Goal: Information Seeking & Learning: Learn about a topic

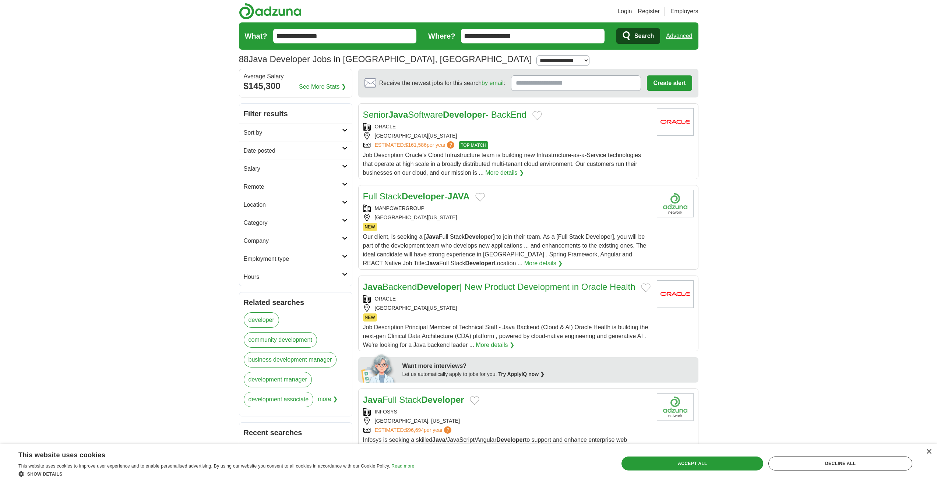
click at [345, 129] on icon at bounding box center [345, 130] width 6 height 4
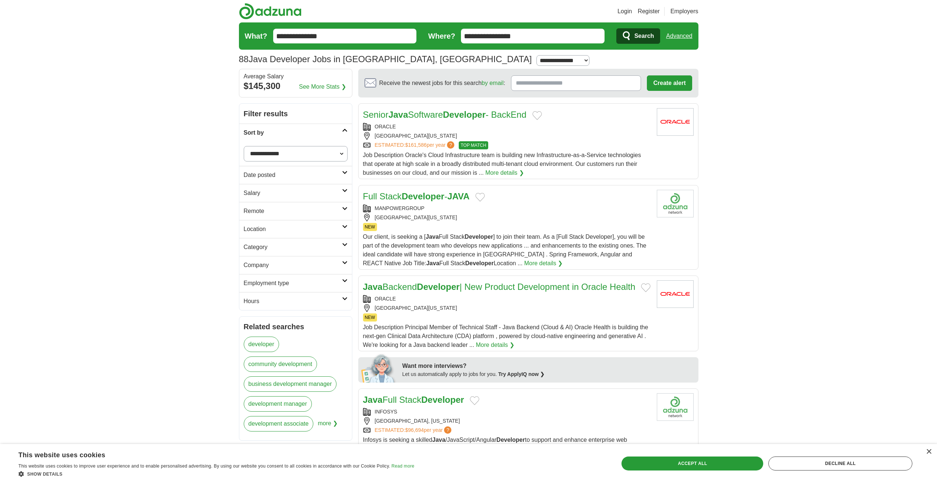
click at [345, 129] on icon at bounding box center [345, 130] width 6 height 4
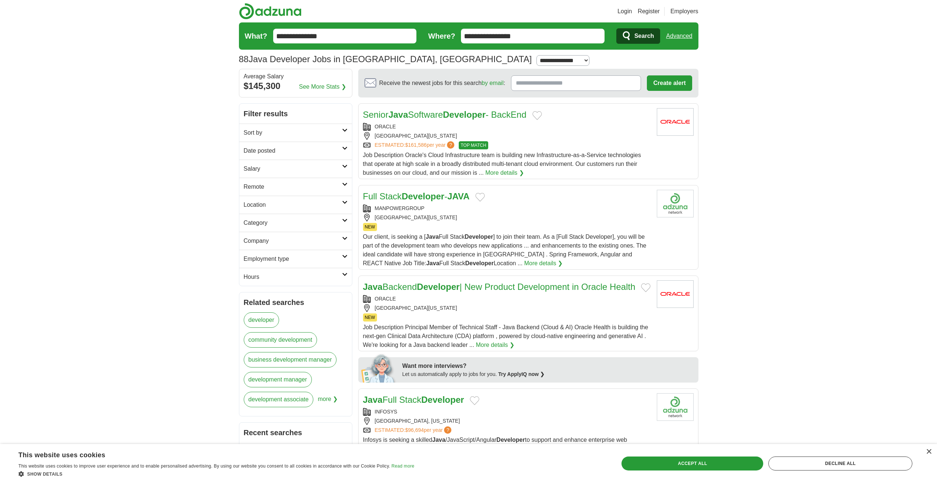
drag, startPoint x: 293, startPoint y: 35, endPoint x: 261, endPoint y: 41, distance: 32.1
click at [261, 41] on form "**********" at bounding box center [468, 35] width 459 height 27
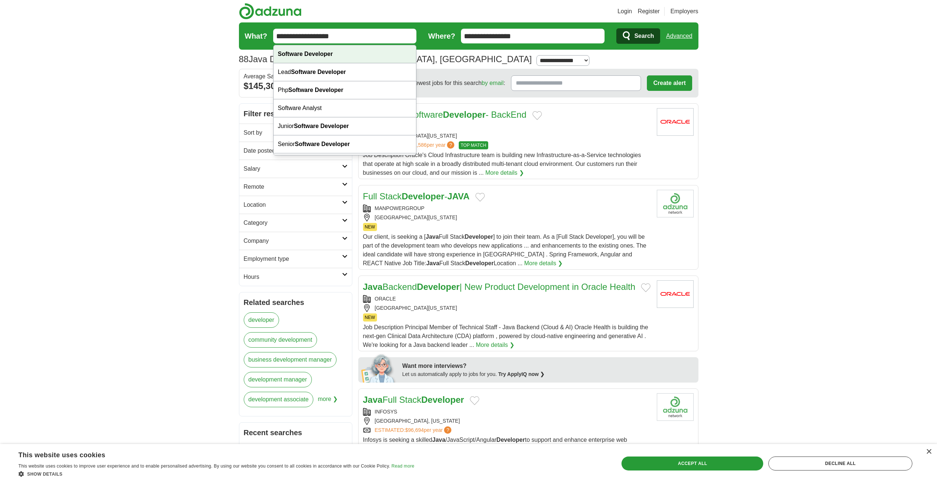
type input "**********"
click at [289, 51] on strong "Software Developer" at bounding box center [305, 54] width 55 height 6
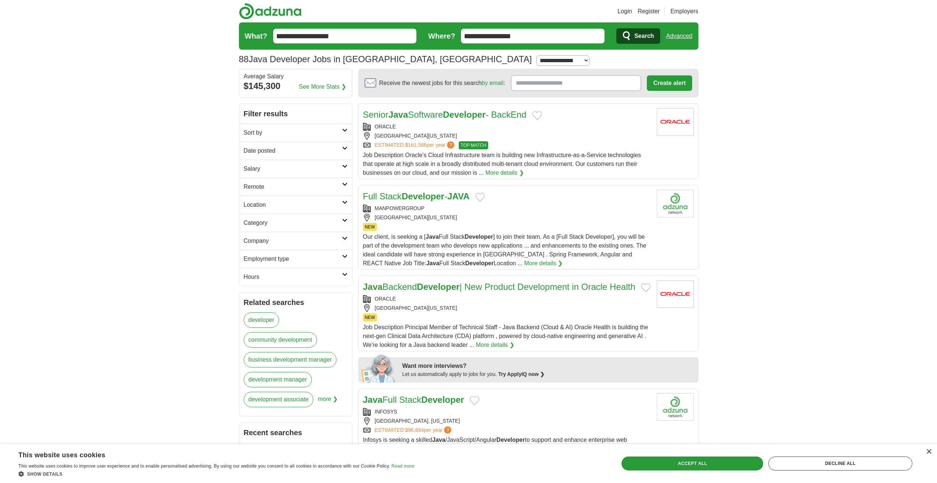
click at [638, 36] on span "Search" at bounding box center [644, 36] width 20 height 15
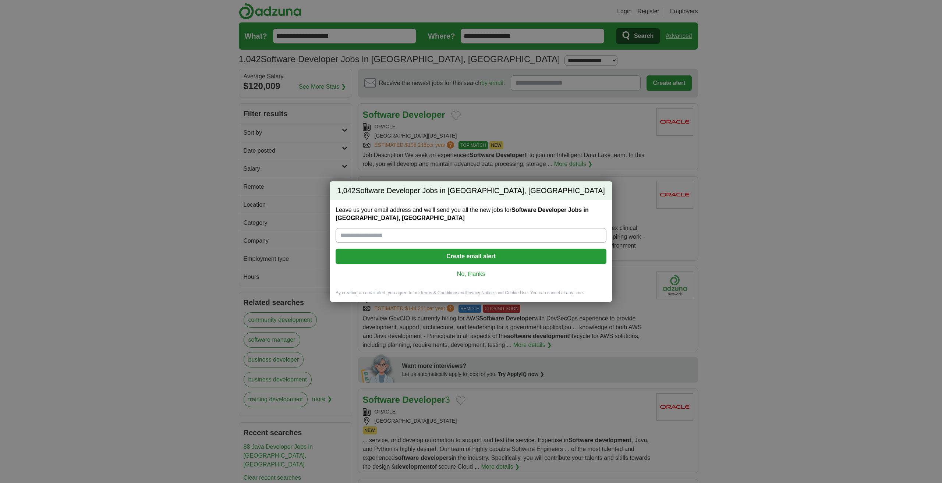
click at [468, 274] on link "No, thanks" at bounding box center [471, 274] width 259 height 8
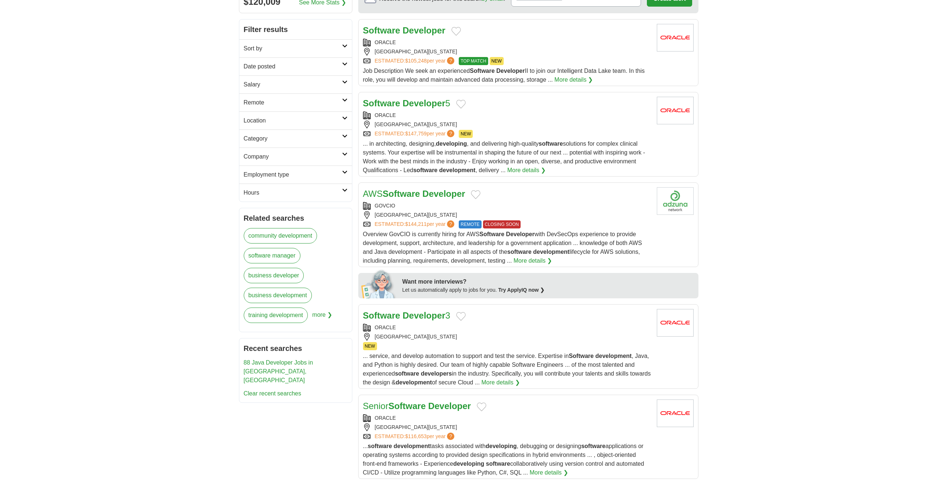
scroll to position [147, 0]
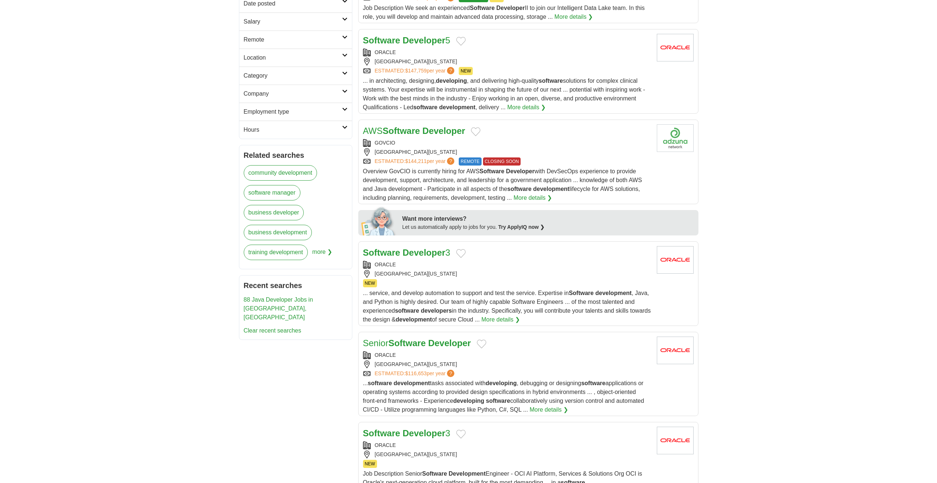
click at [190, 184] on body "Login Register Employers 1,042 Software Developer Jobs in Indianapolis, IN Sala…" at bounding box center [468, 489] width 937 height 1272
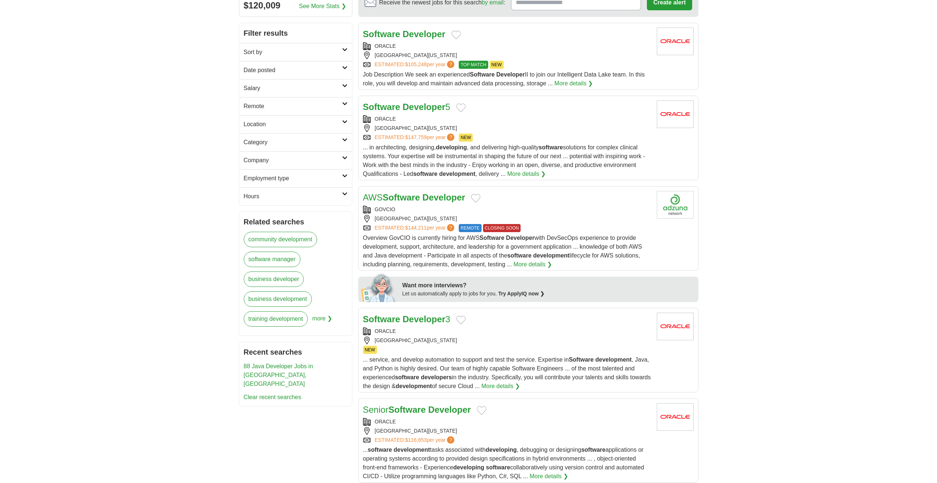
scroll to position [0, 0]
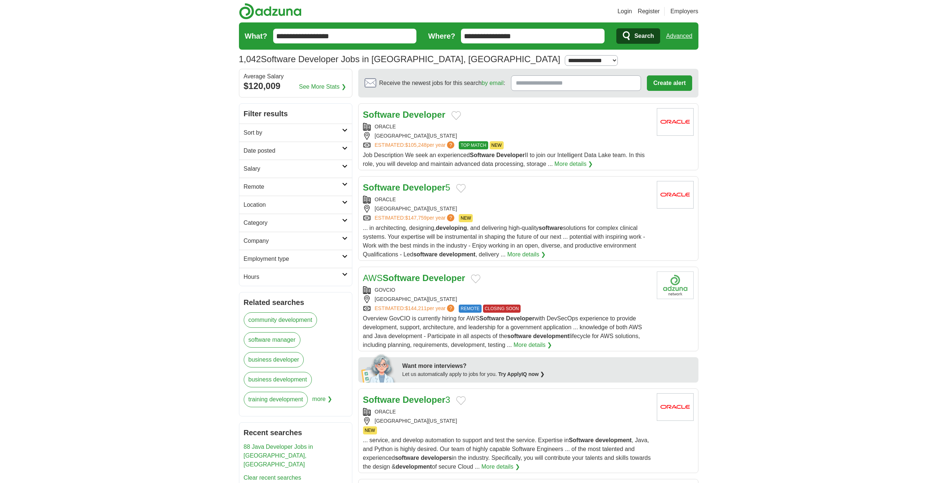
click at [335, 219] on h2 "Category" at bounding box center [293, 223] width 98 height 9
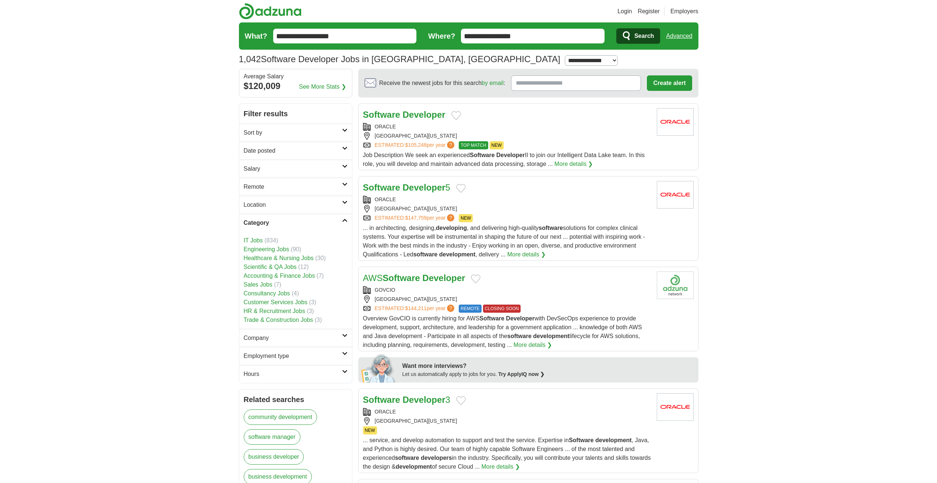
click at [336, 219] on h2 "Category" at bounding box center [293, 223] width 98 height 9
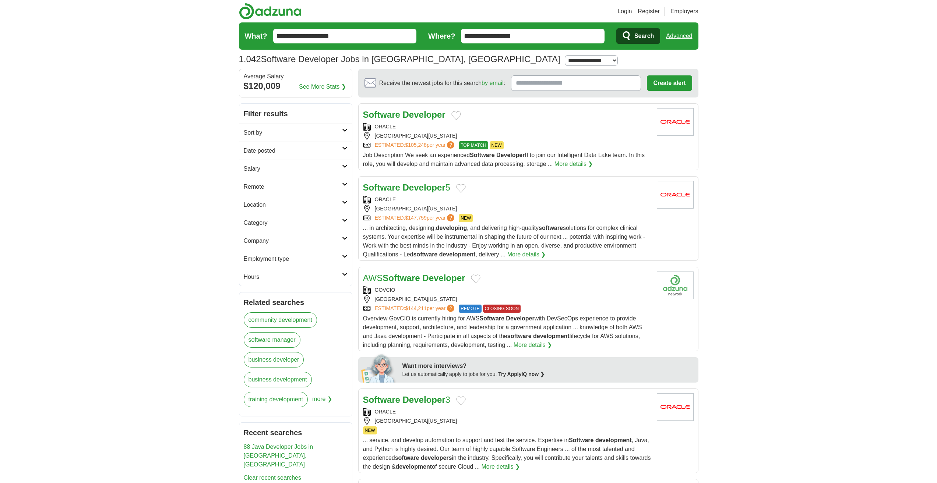
click at [342, 239] on icon at bounding box center [345, 239] width 6 height 4
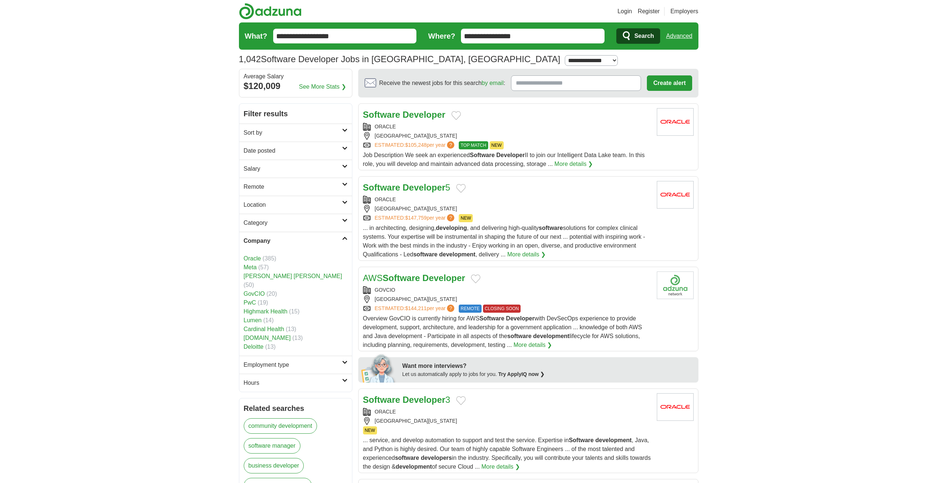
click at [342, 239] on icon at bounding box center [345, 239] width 6 height 4
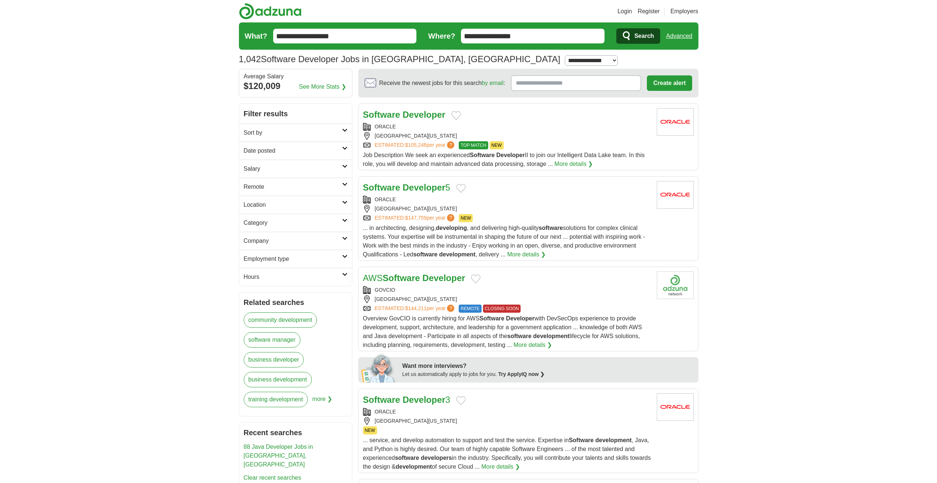
click at [340, 255] on h2 "Employment type" at bounding box center [293, 259] width 98 height 9
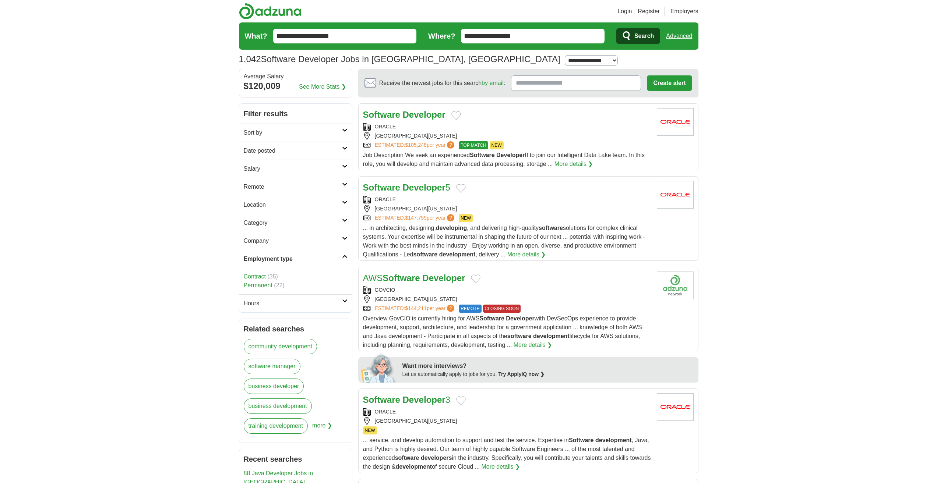
click at [340, 255] on h2 "Employment type" at bounding box center [293, 259] width 98 height 9
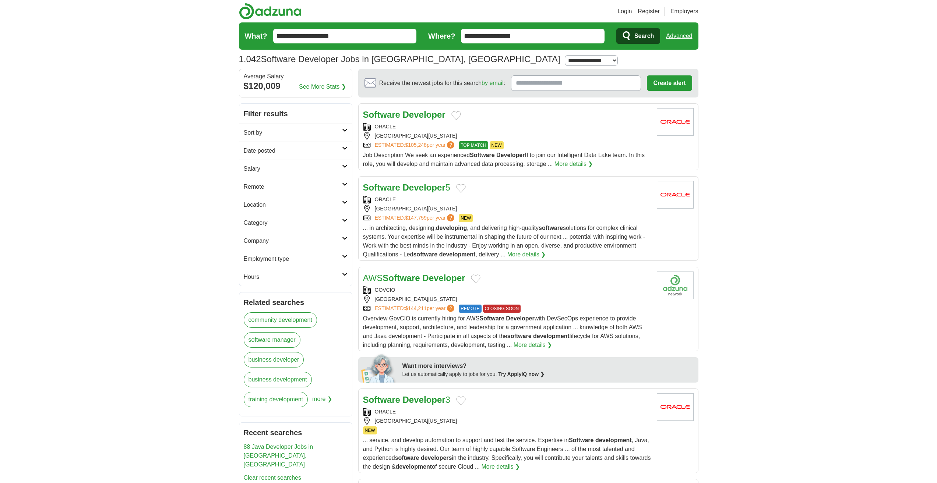
click at [565, 58] on select "**********" at bounding box center [591, 60] width 53 height 11
click at [565, 59] on select "**********" at bounding box center [591, 60] width 53 height 11
select select "***"
click at [565, 55] on select "**********" at bounding box center [591, 60] width 53 height 11
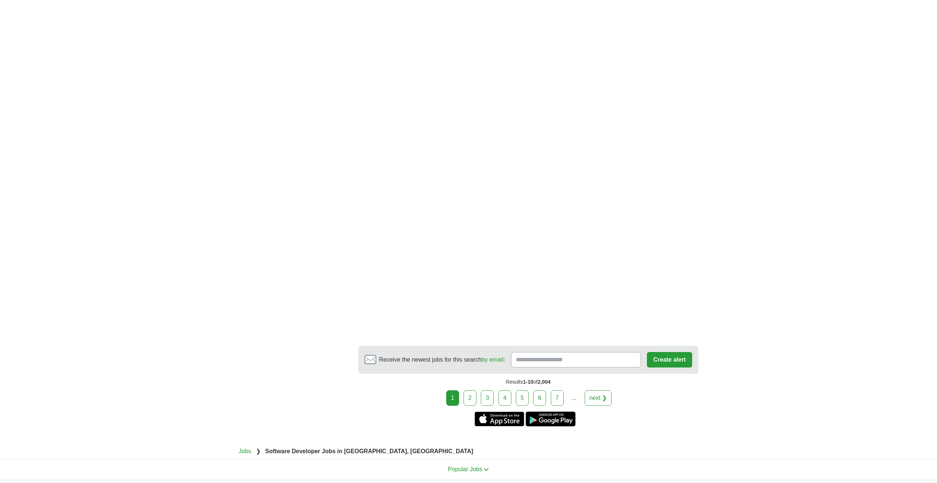
scroll to position [1141, 0]
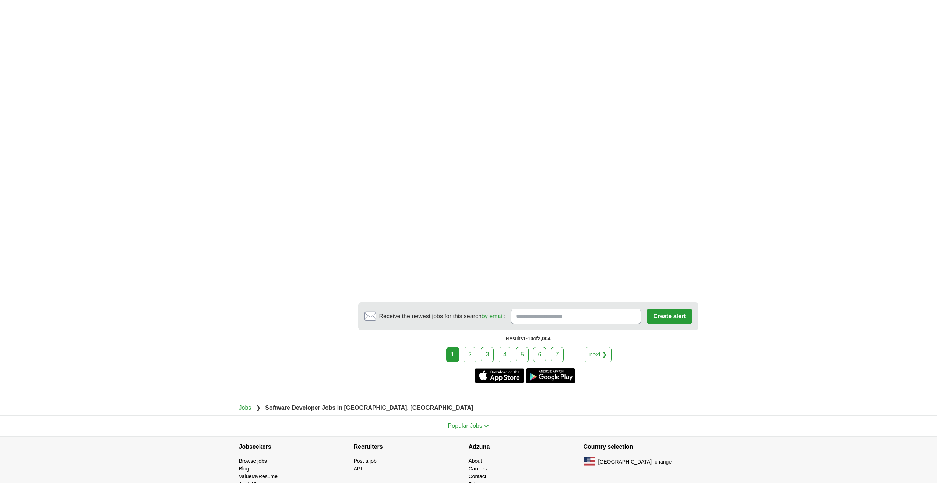
click at [470, 357] on link "2" at bounding box center [469, 354] width 13 height 15
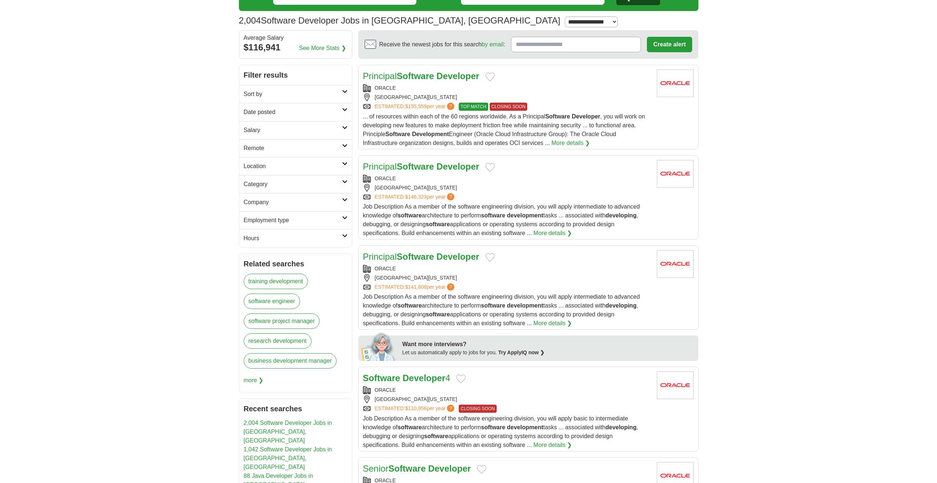
scroll to position [37, 0]
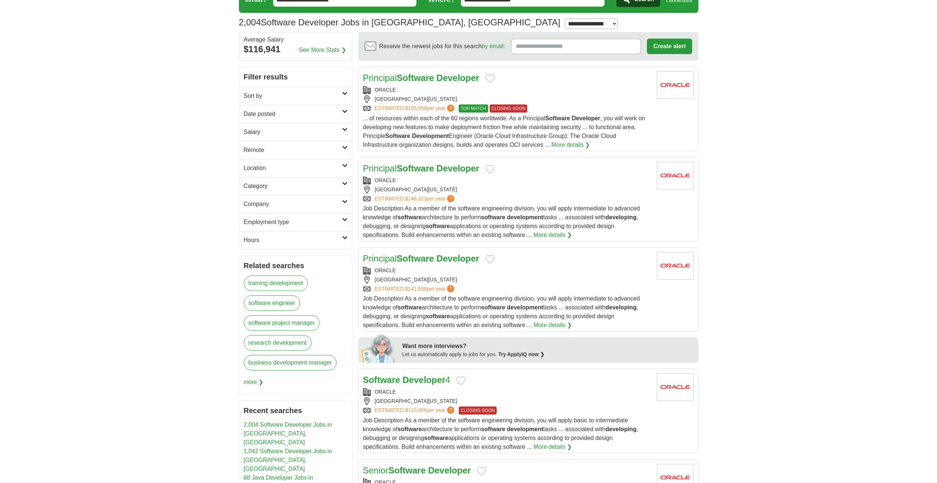
click at [318, 146] on h2 "Remote" at bounding box center [293, 150] width 98 height 9
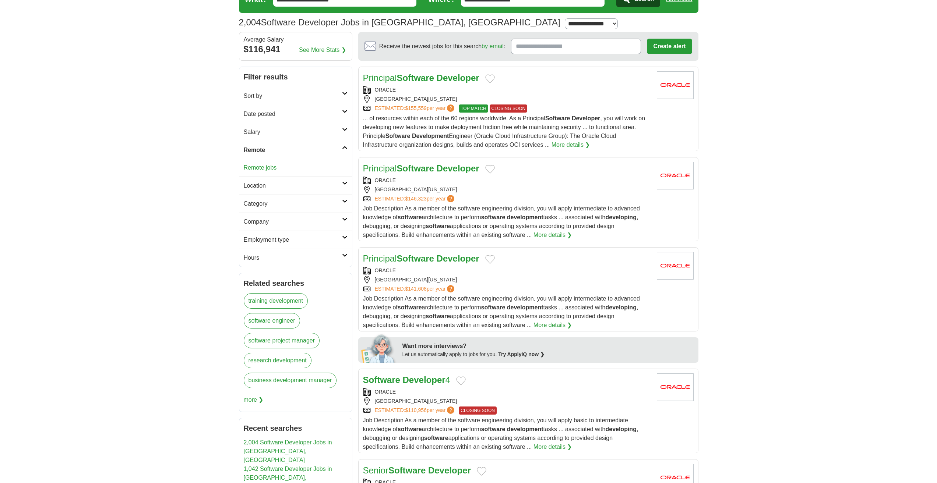
click at [318, 147] on h2 "Remote" at bounding box center [293, 150] width 98 height 9
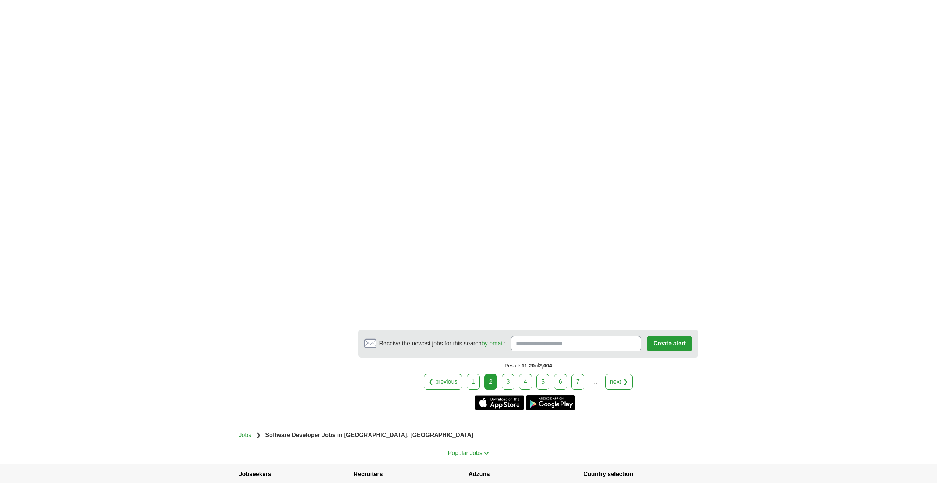
scroll to position [1141, 0]
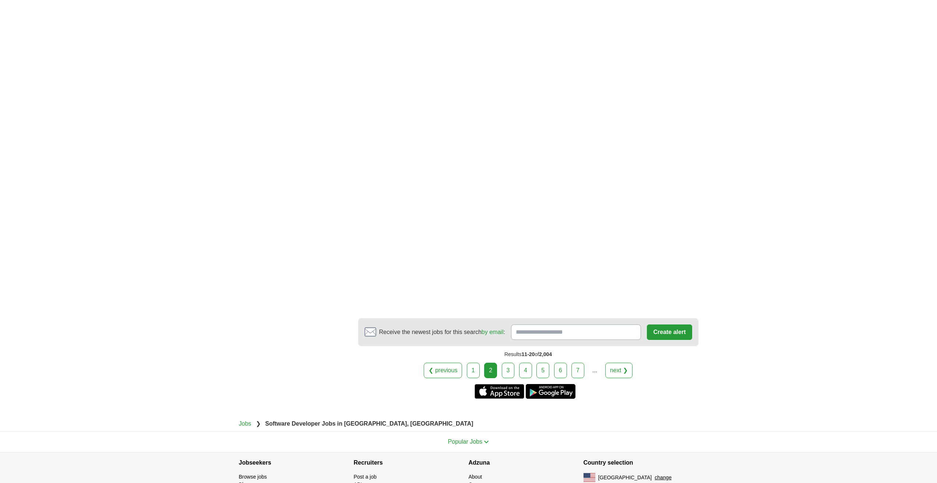
click at [513, 373] on link "3" at bounding box center [508, 370] width 13 height 15
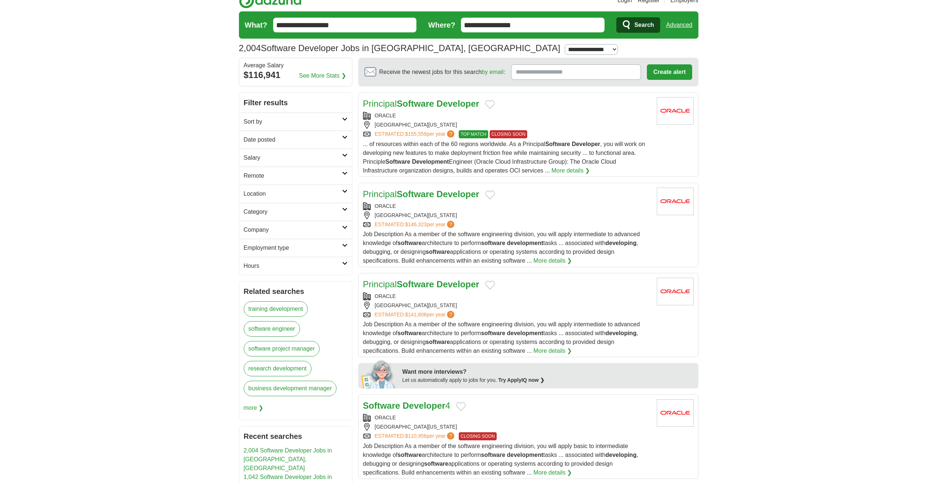
scroll to position [0, 0]
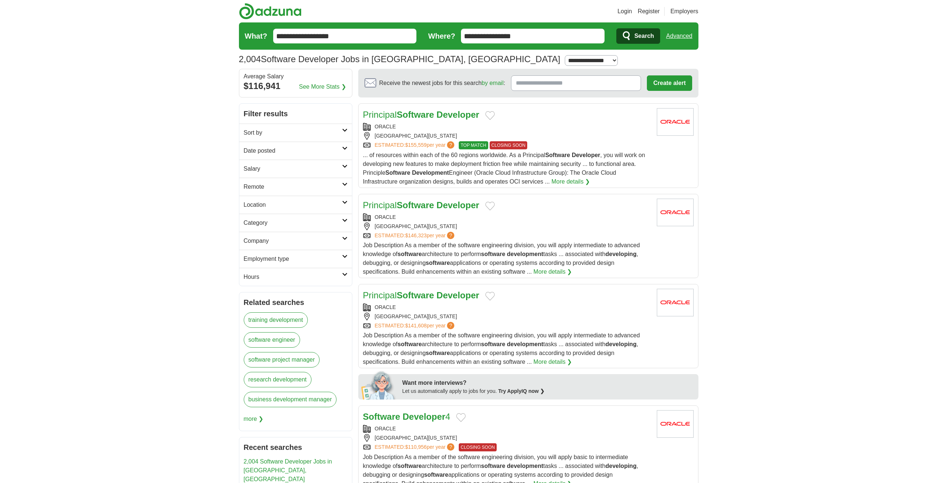
click at [337, 131] on h2 "Sort by" at bounding box center [293, 132] width 98 height 9
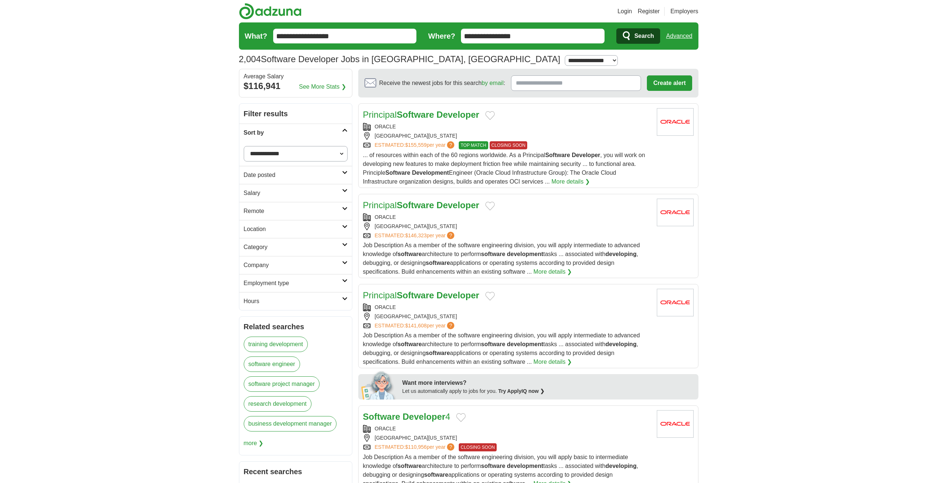
click at [333, 149] on select "**********" at bounding box center [296, 153] width 104 height 15
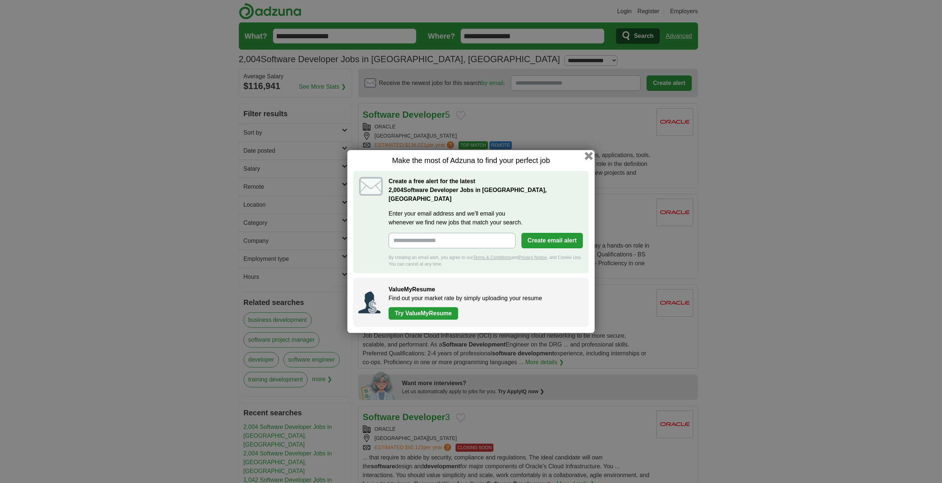
click at [589, 160] on button "button" at bounding box center [589, 156] width 8 height 8
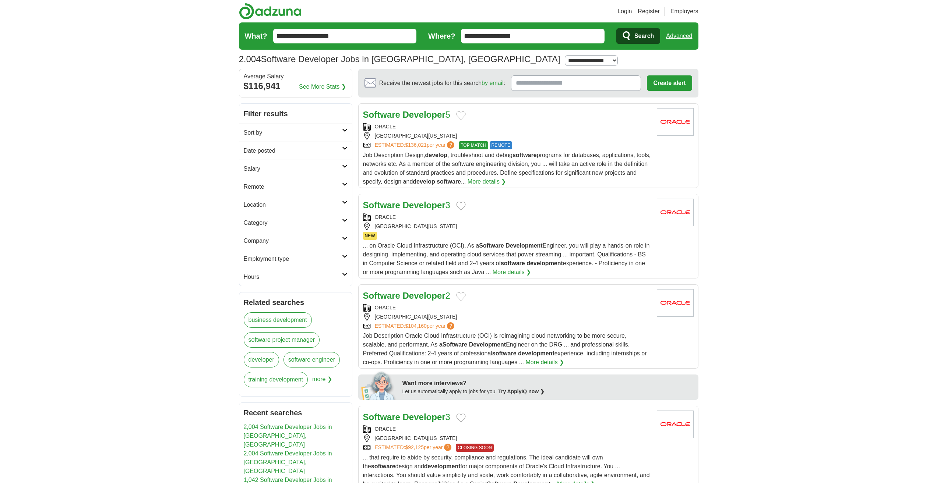
click at [321, 225] on h2 "Category" at bounding box center [293, 223] width 98 height 9
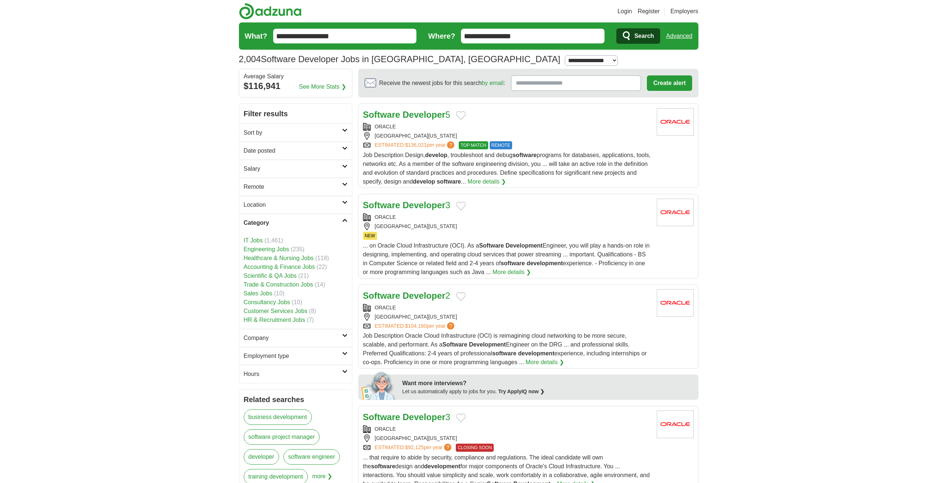
click at [257, 241] on link "IT Jobs" at bounding box center [253, 240] width 19 height 6
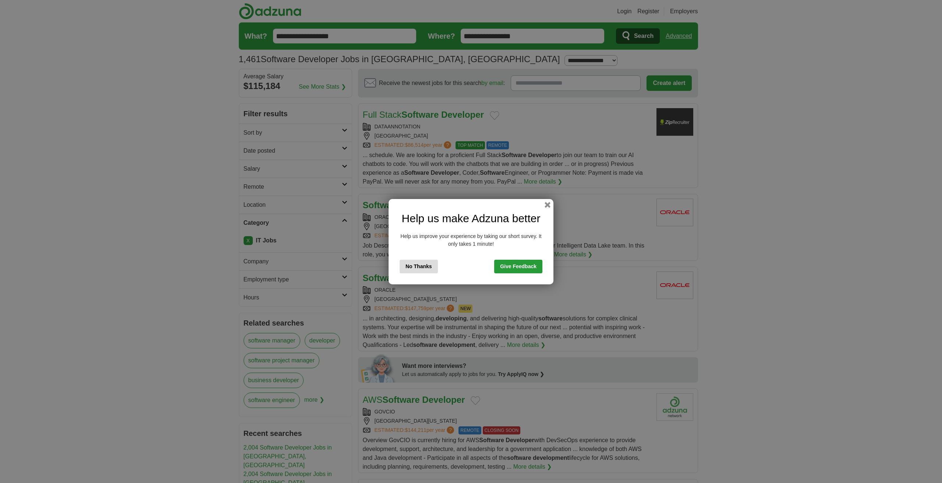
click at [424, 264] on button "No Thanks" at bounding box center [419, 267] width 38 height 14
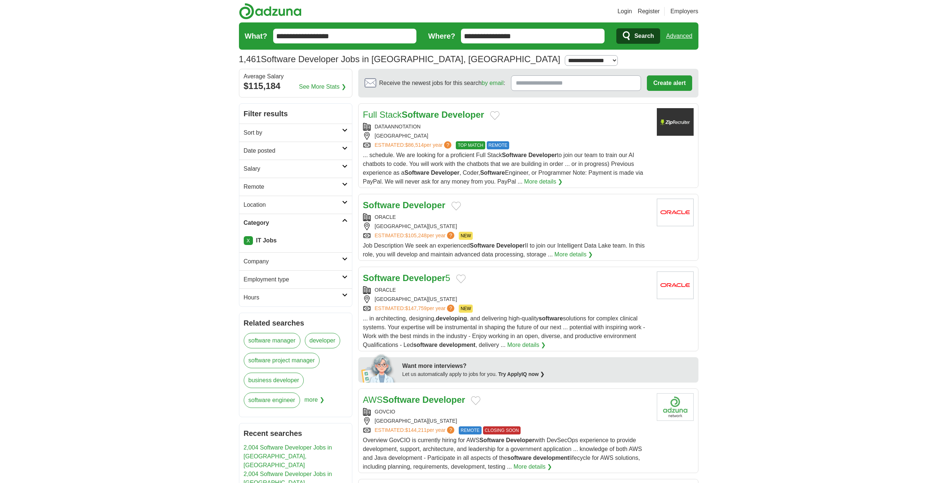
click at [330, 260] on h2 "Company" at bounding box center [293, 261] width 98 height 9
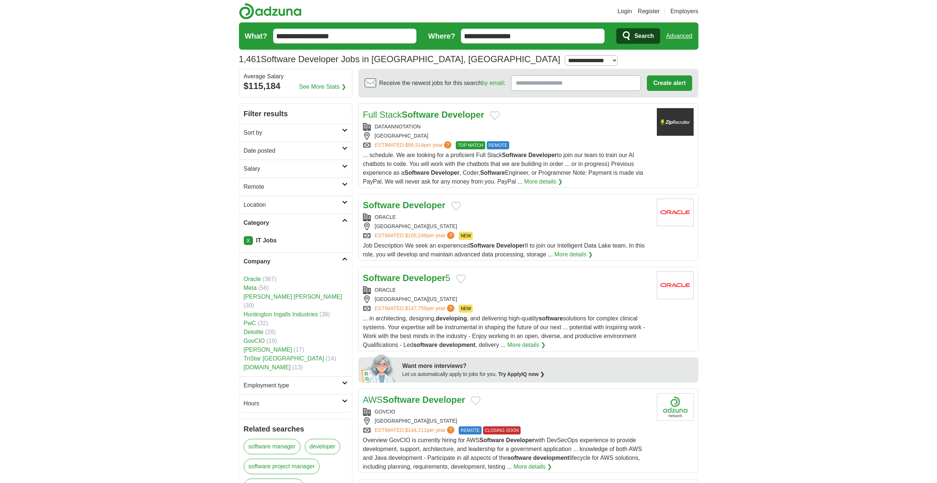
click at [308, 137] on h2 "Sort by" at bounding box center [293, 132] width 98 height 9
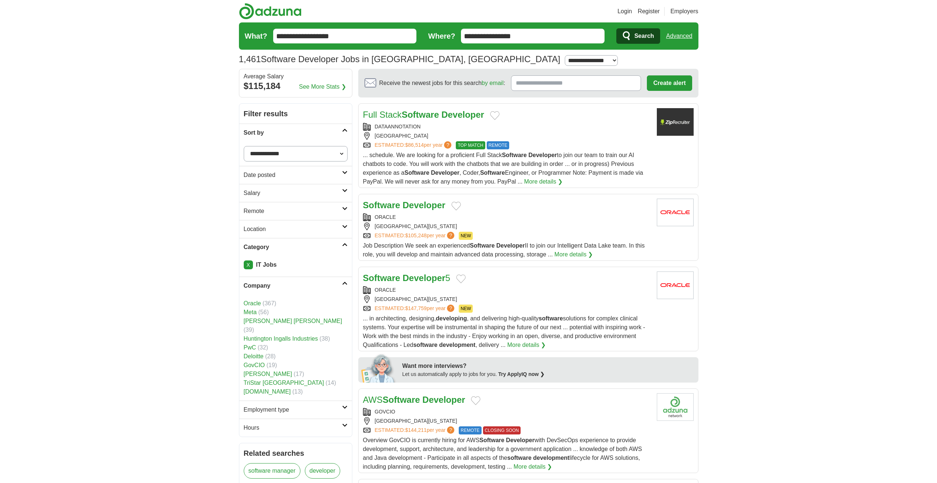
click at [308, 137] on h2 "Sort by" at bounding box center [293, 132] width 98 height 9
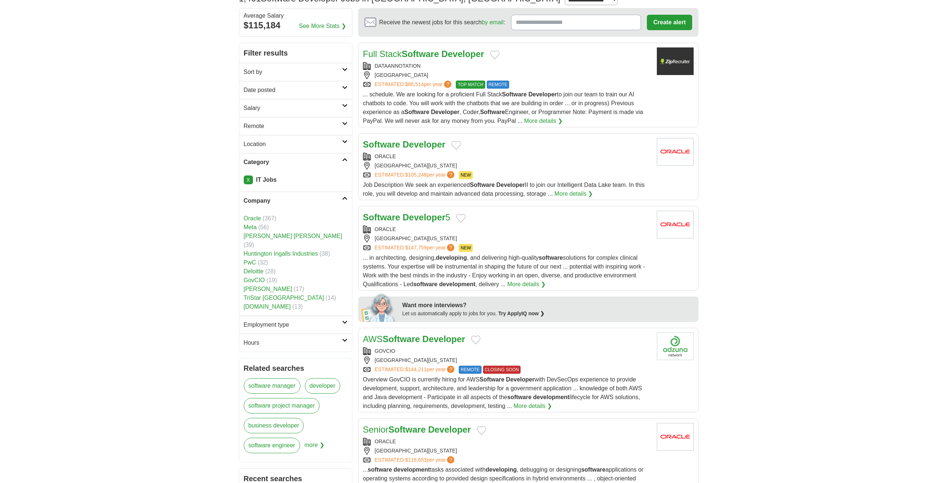
scroll to position [74, 0]
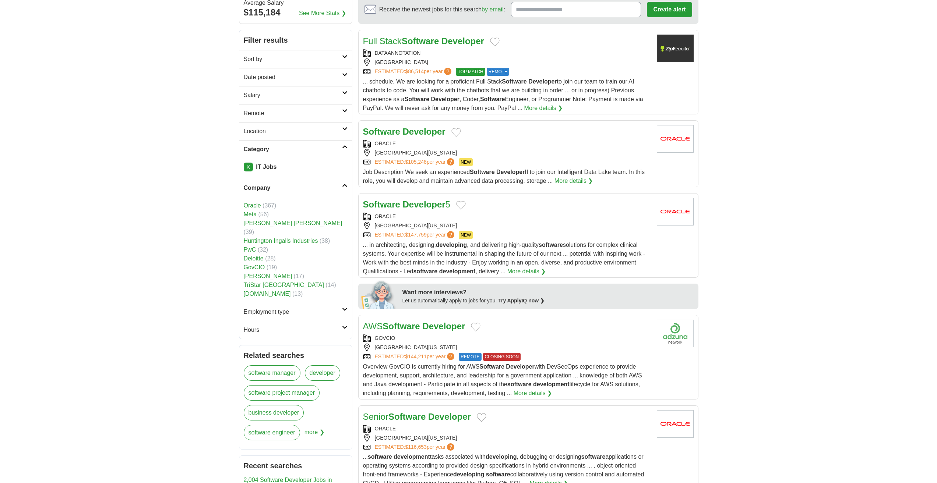
click at [318, 308] on h2 "Employment type" at bounding box center [293, 312] width 98 height 9
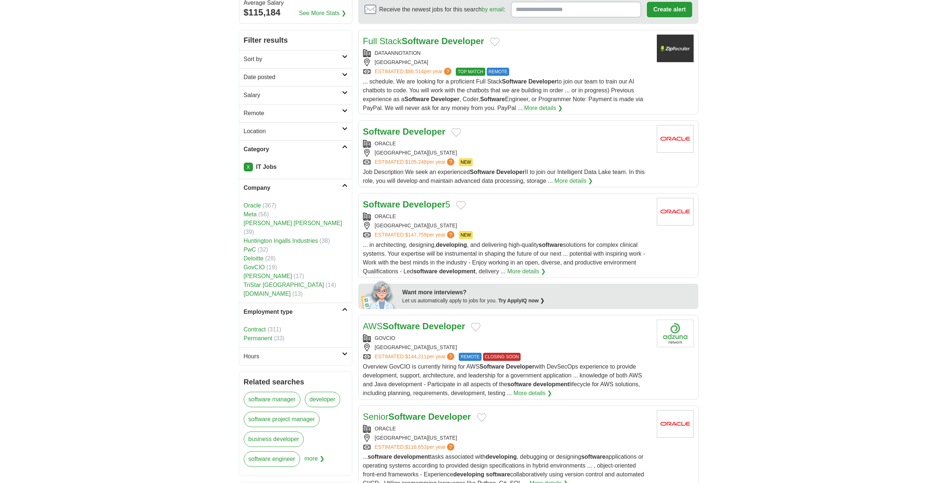
click at [303, 347] on link "Hours" at bounding box center [295, 356] width 113 height 18
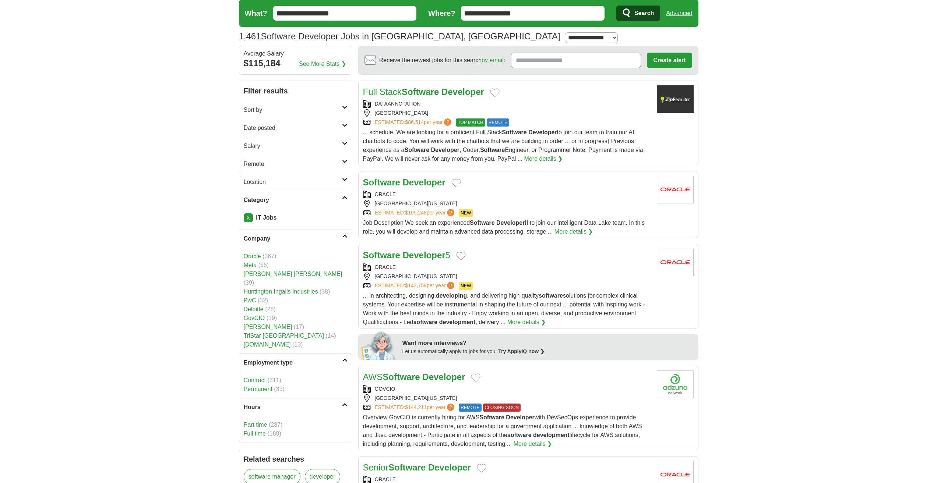
scroll to position [0, 0]
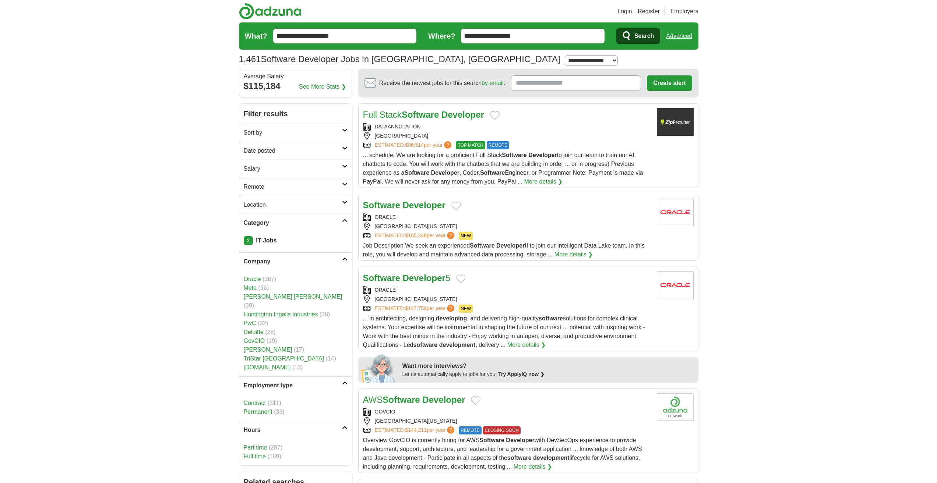
drag, startPoint x: 530, startPoint y: 34, endPoint x: 427, endPoint y: 36, distance: 103.1
click at [427, 36] on form "**********" at bounding box center [468, 35] width 459 height 27
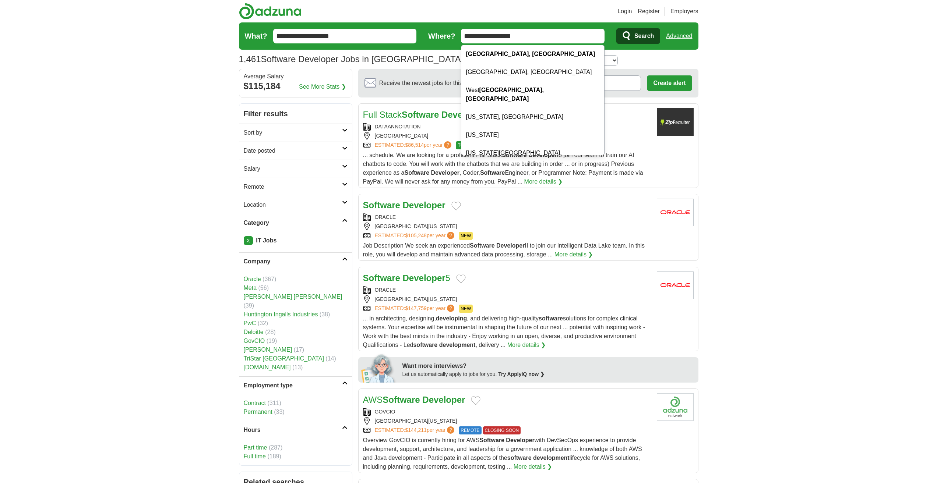
paste input "text"
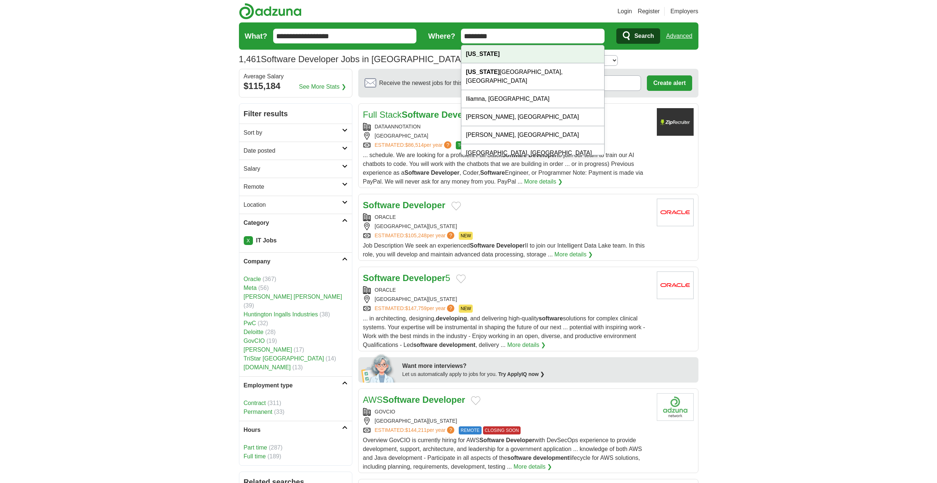
type input "********"
click at [492, 53] on div "[US_STATE]" at bounding box center [532, 54] width 143 height 18
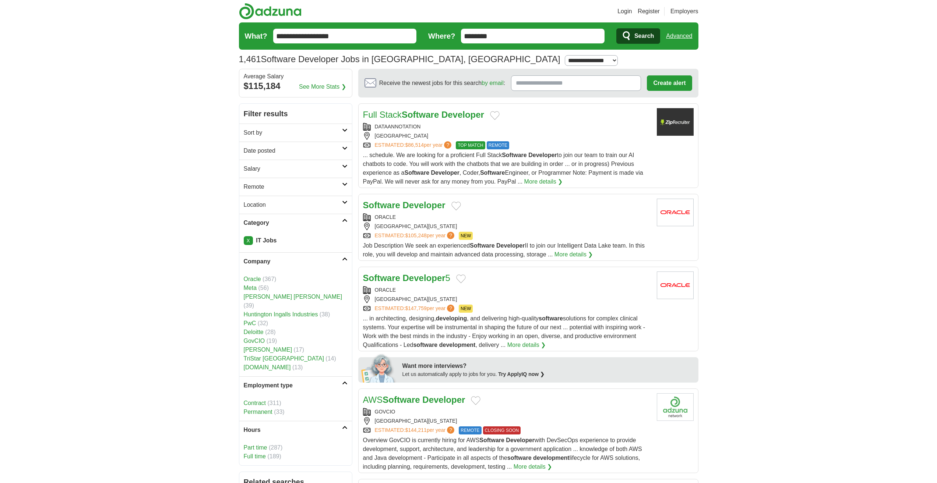
click at [634, 40] on span "Search" at bounding box center [644, 36] width 20 height 15
